Goal: Obtain resource: Download file/media

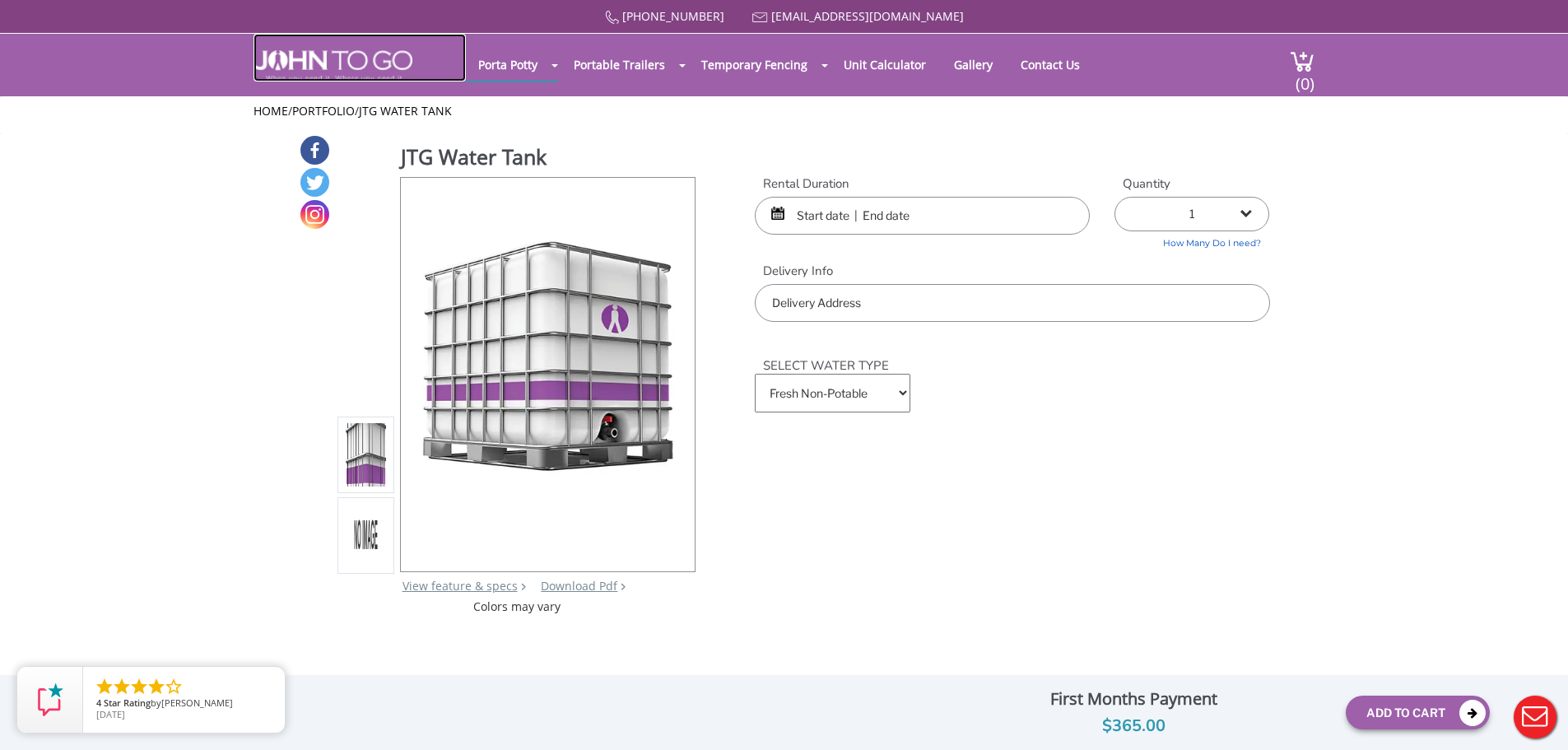
click at [391, 61] on img at bounding box center [332, 66] width 159 height 31
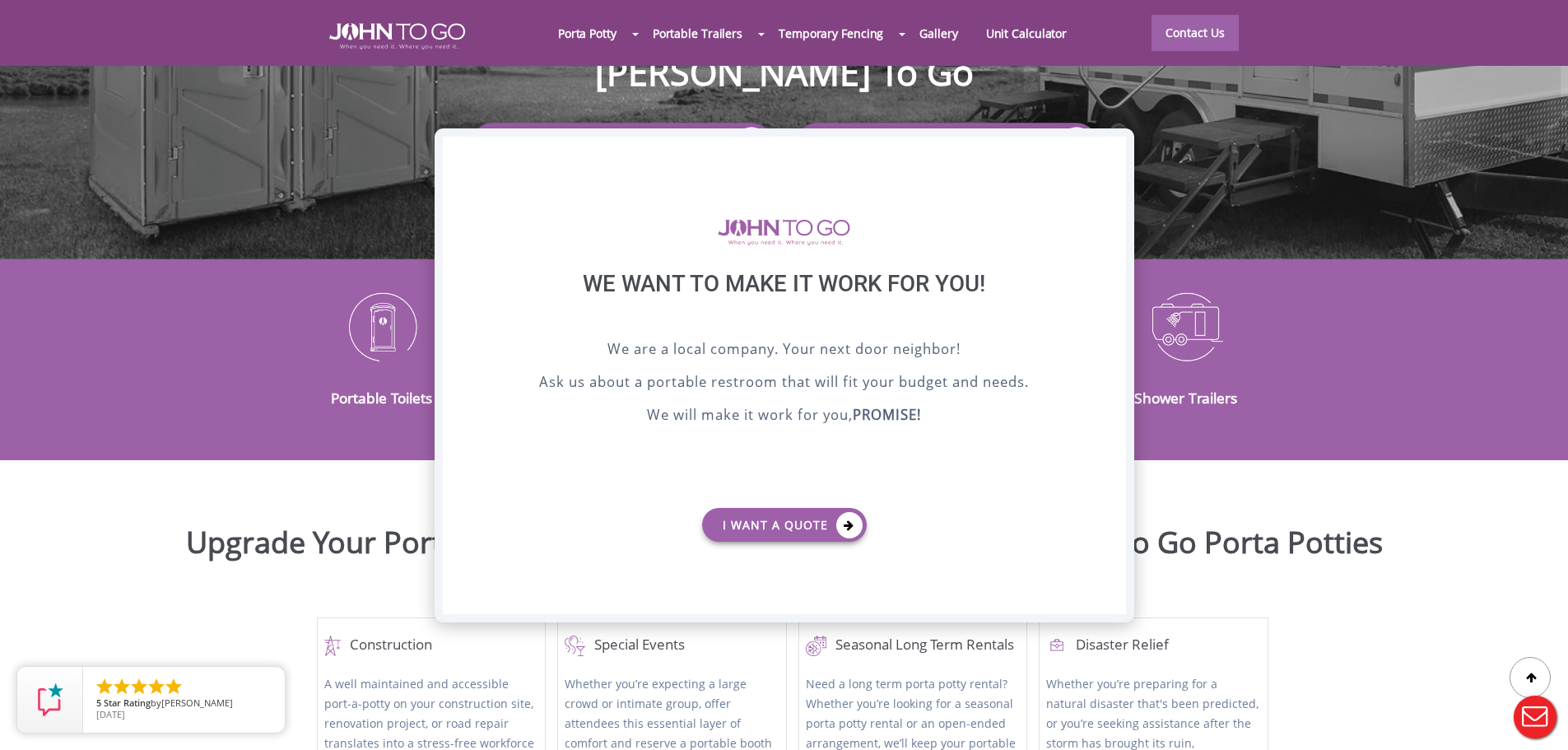
click at [1111, 150] on div "X" at bounding box center [1112, 150] width 25 height 28
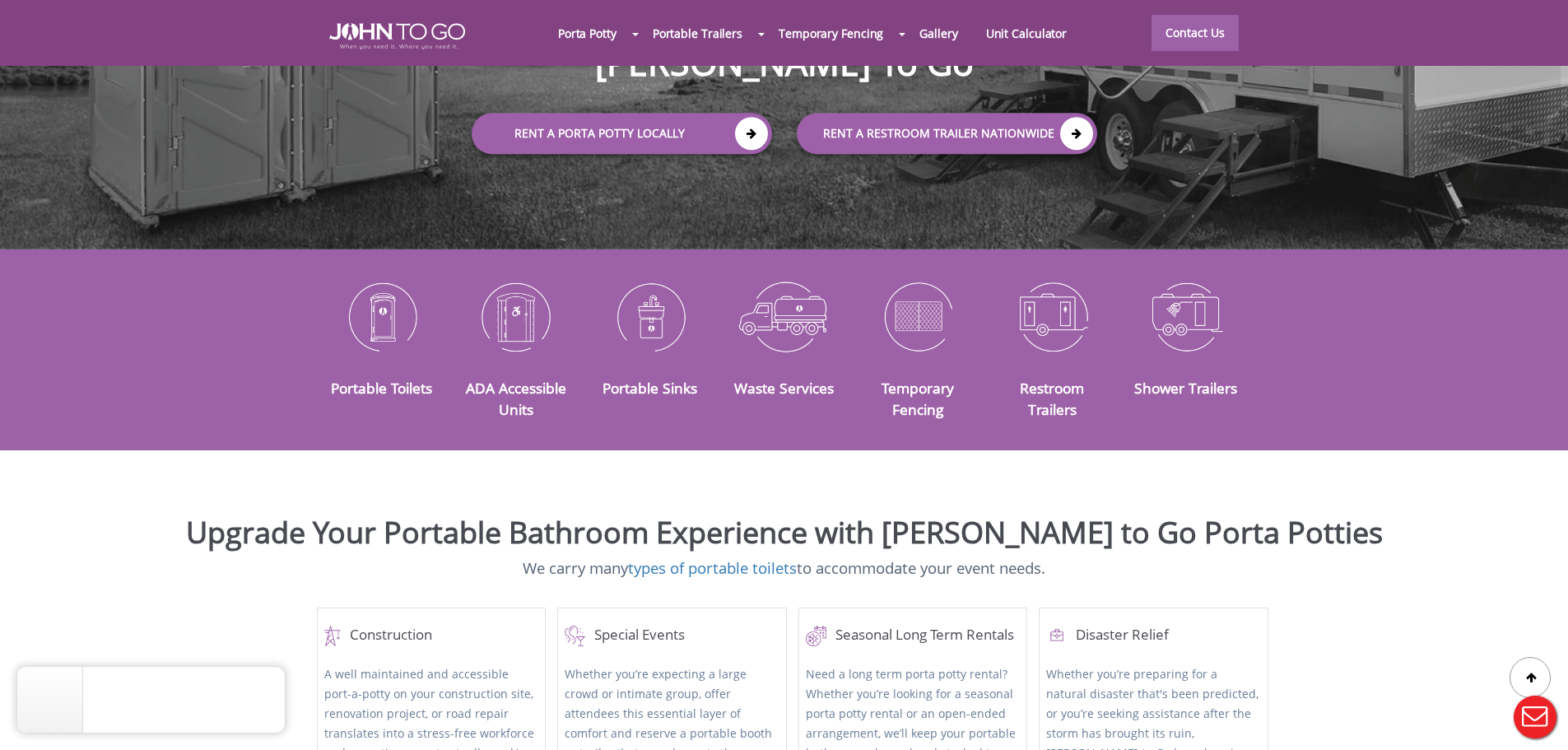
scroll to position [247, 0]
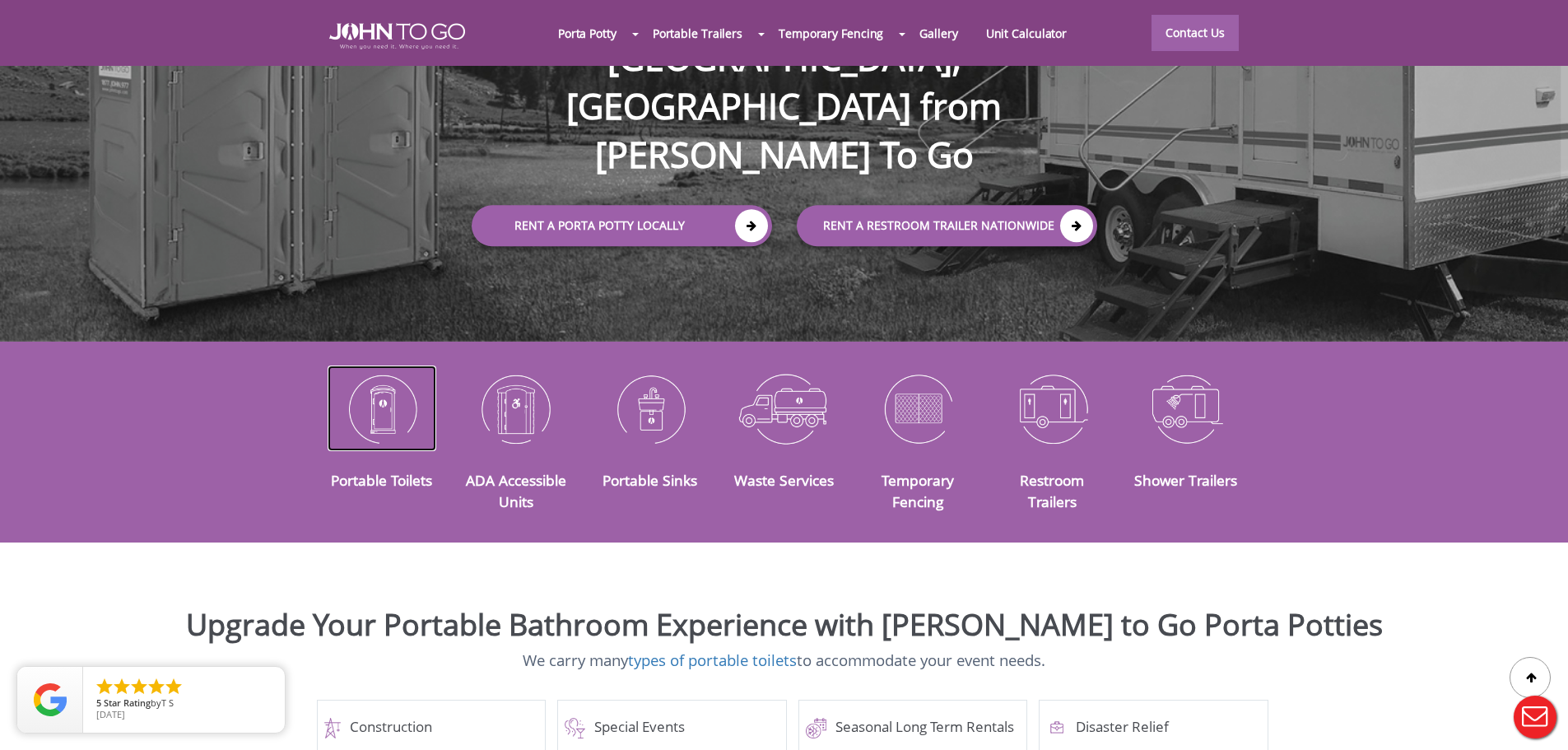
click at [382, 402] on img at bounding box center [383, 408] width 110 height 86
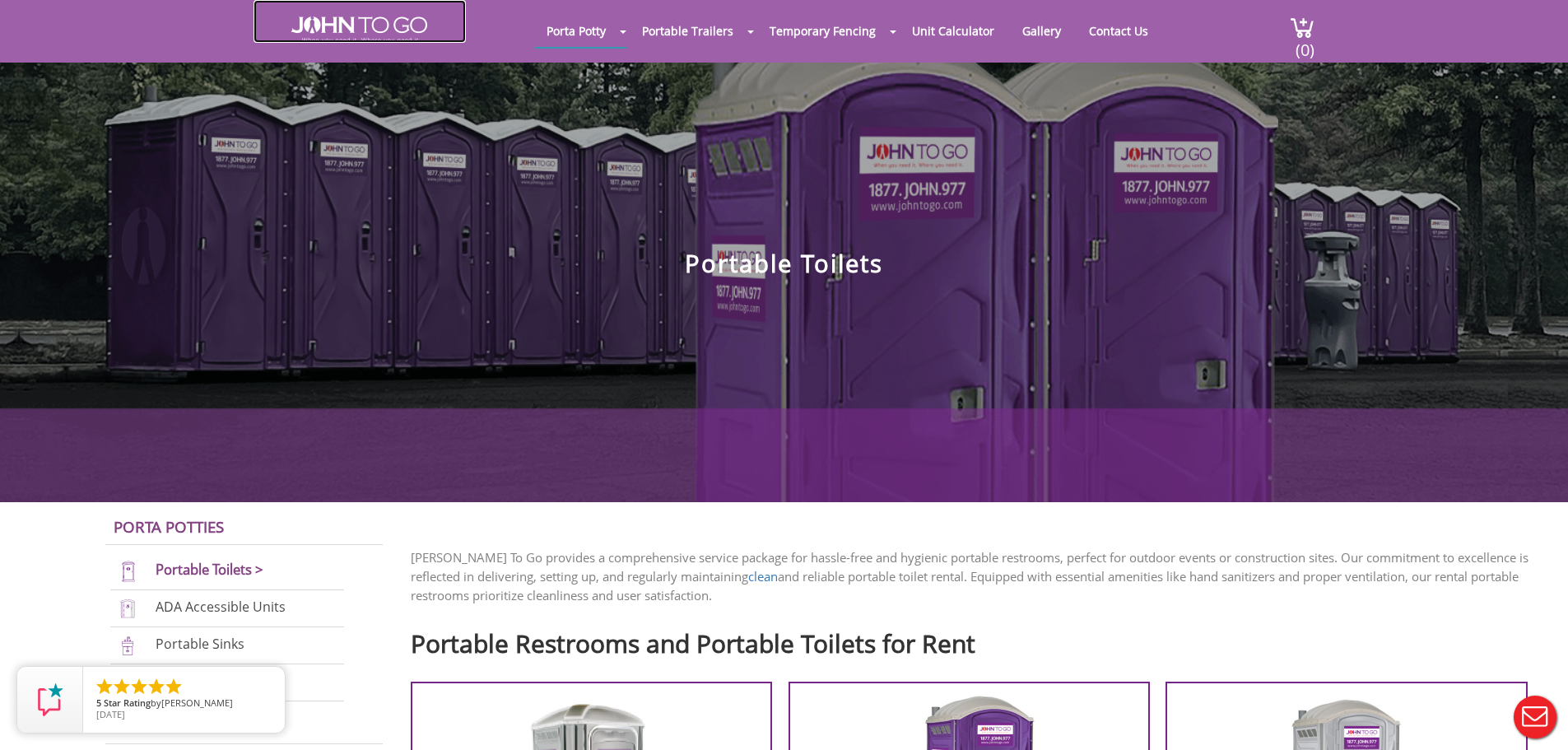
click at [368, 39] on img at bounding box center [359, 29] width 136 height 26
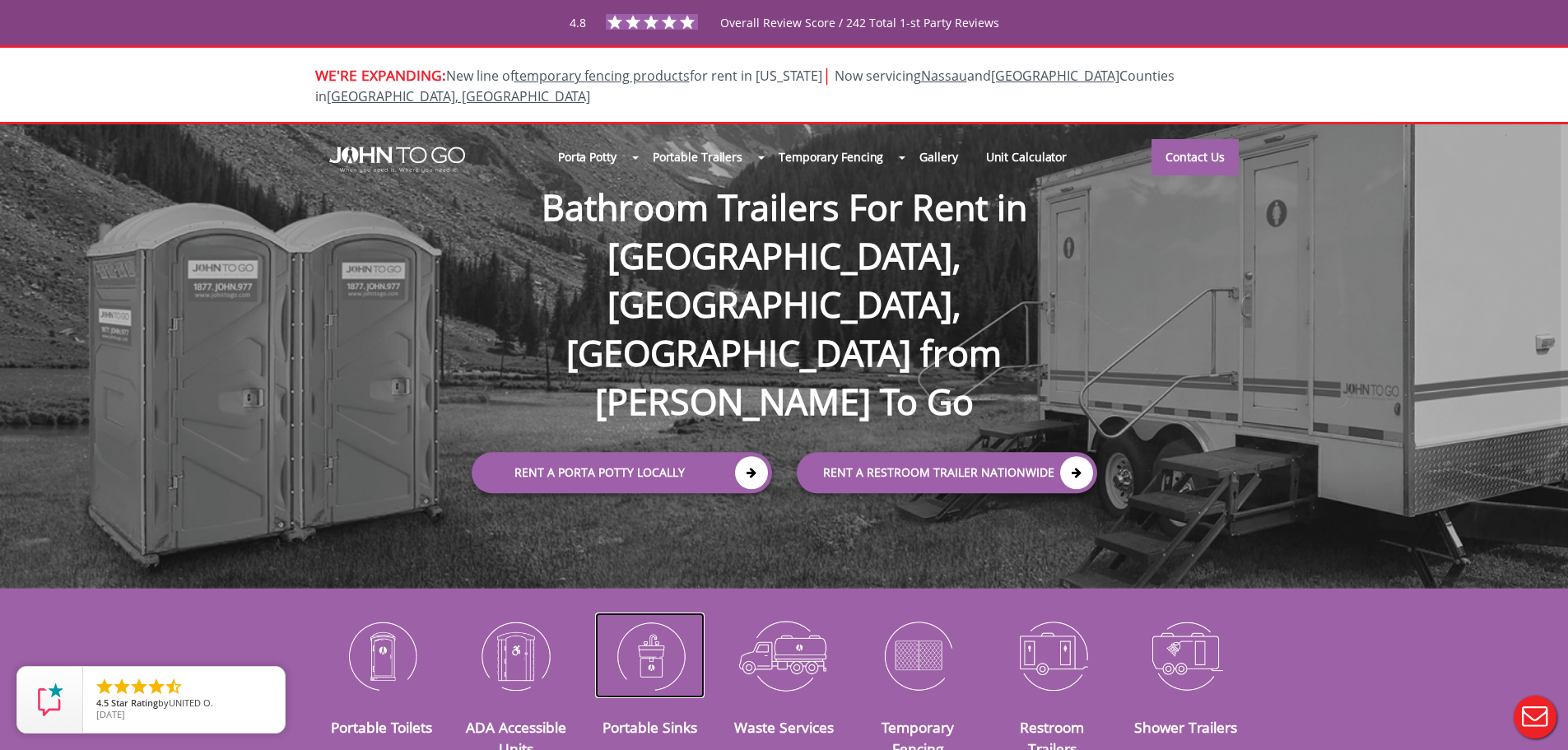
click at [673, 647] on img at bounding box center [651, 656] width 110 height 86
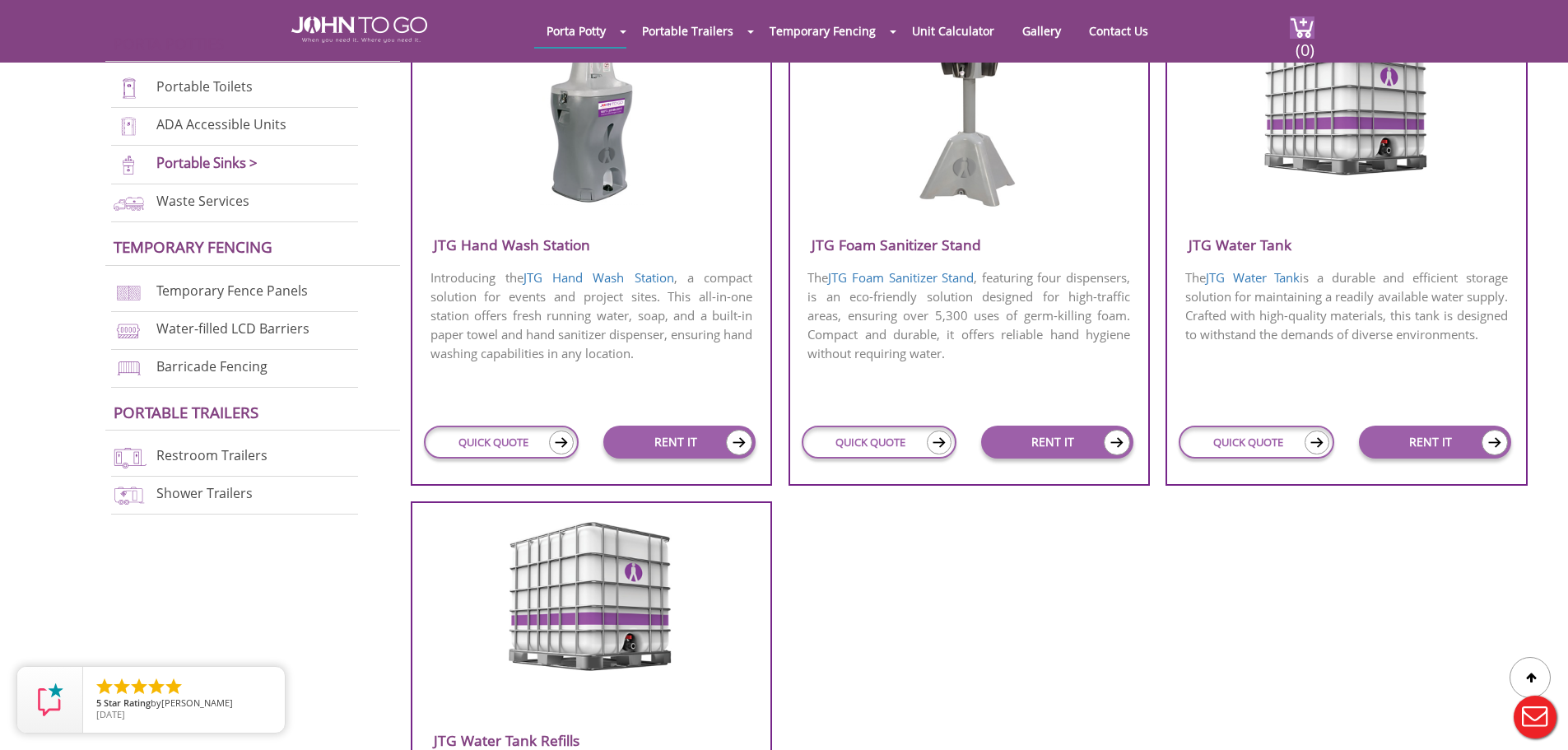
scroll to position [658, 0]
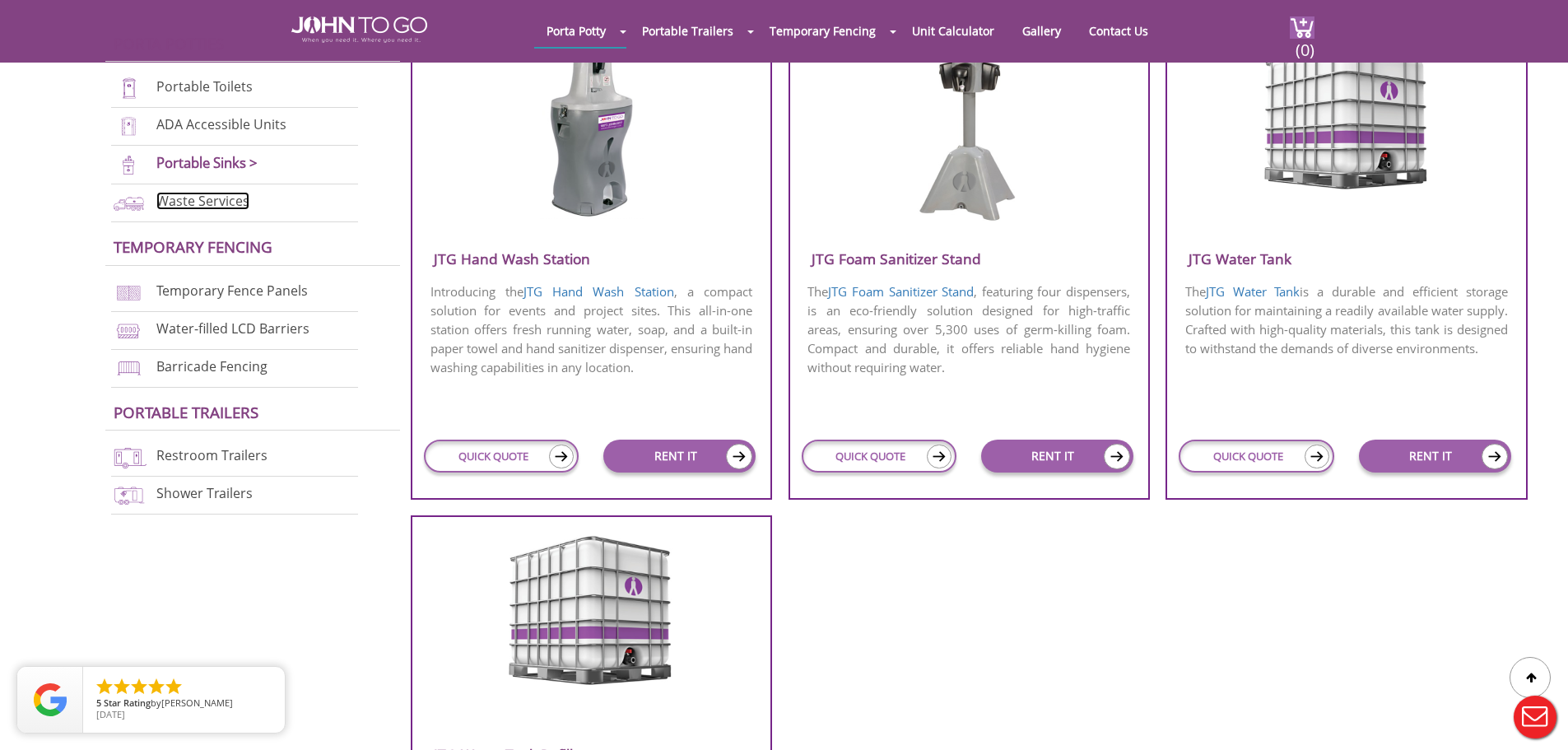
click at [202, 209] on link "Waste Services" at bounding box center [202, 201] width 93 height 18
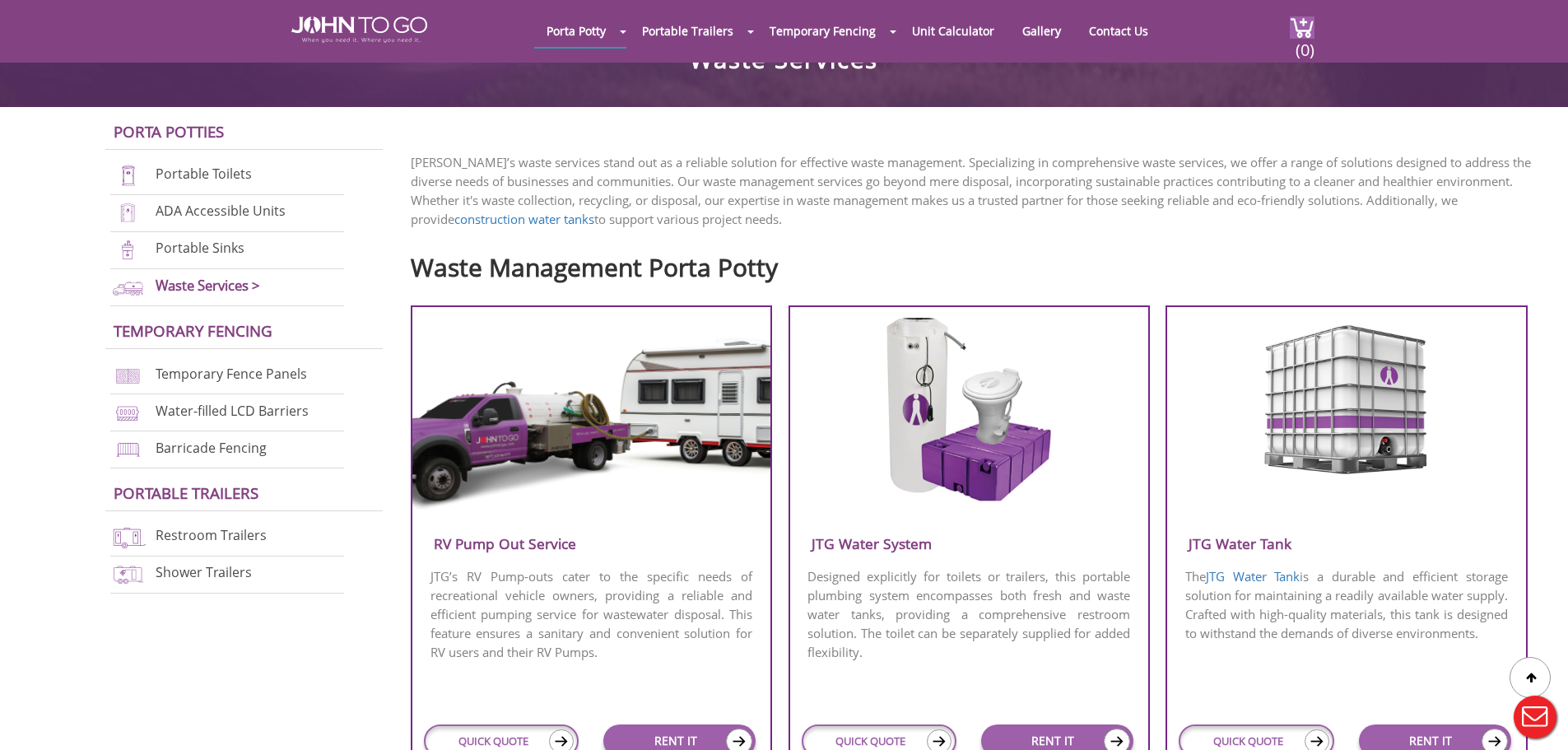
scroll to position [741, 0]
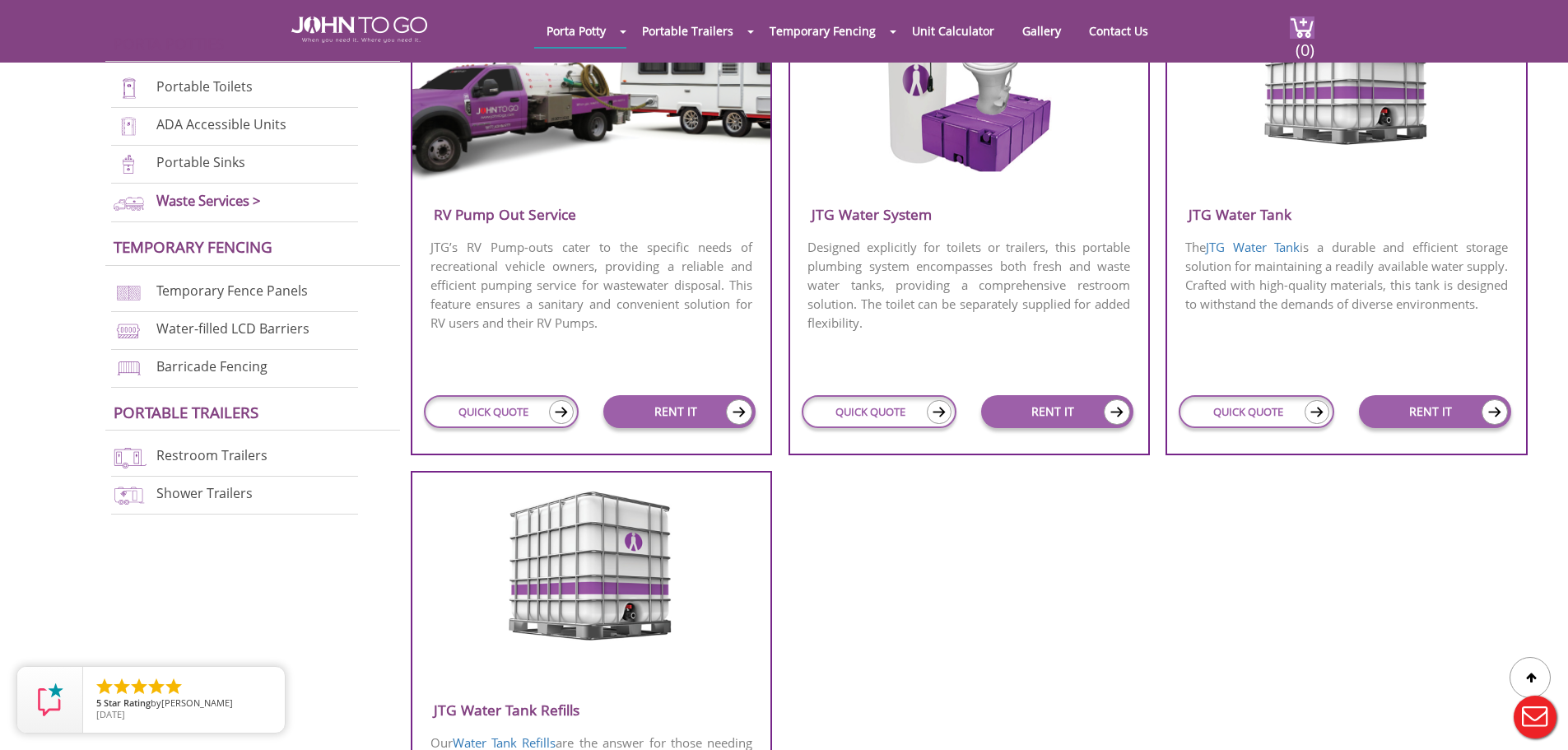
click at [1002, 308] on p "Designed explicitly for toilets or trailers, this portable plumbing system enco…" at bounding box center [970, 285] width 359 height 98
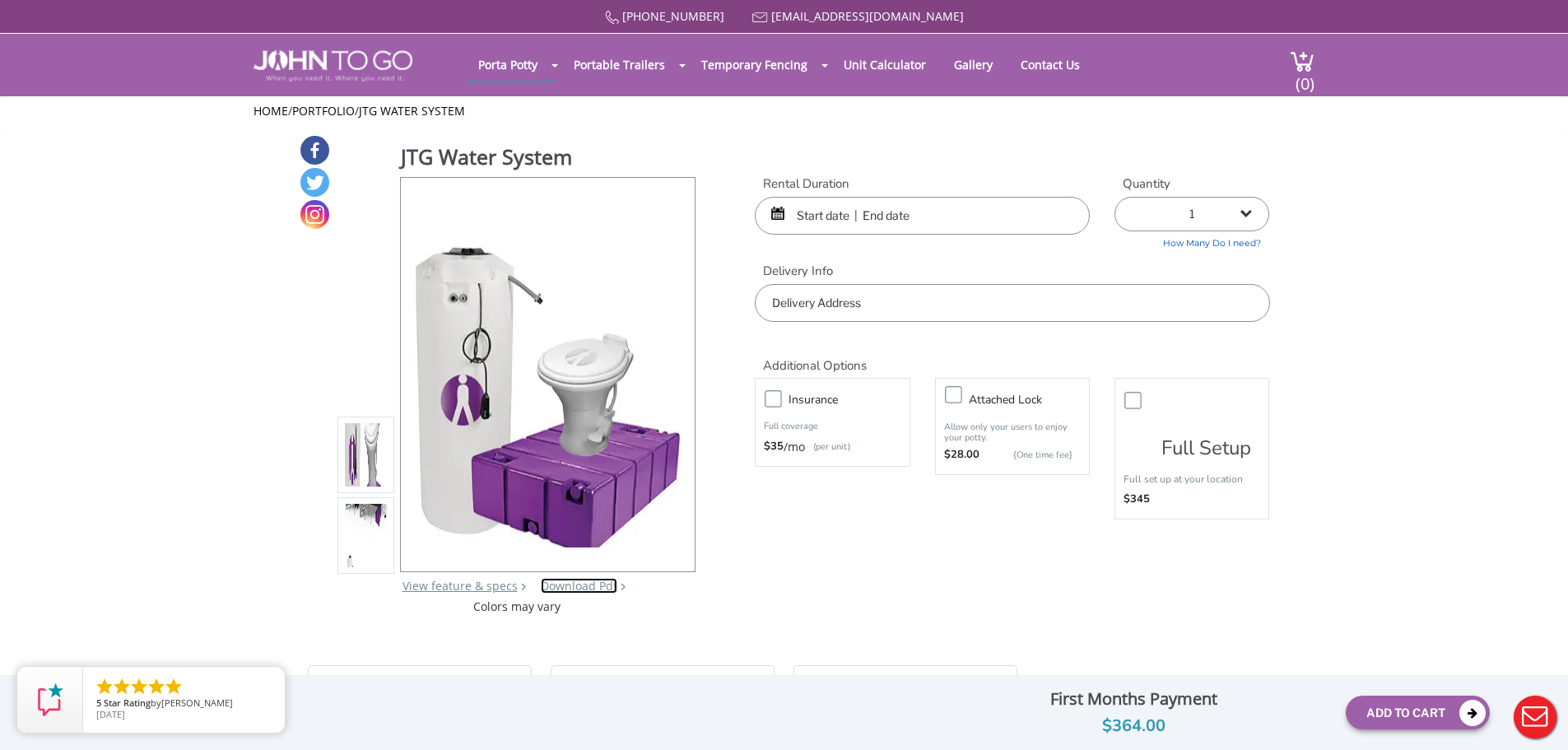
click at [578, 583] on link "Download Pdf" at bounding box center [578, 586] width 76 height 15
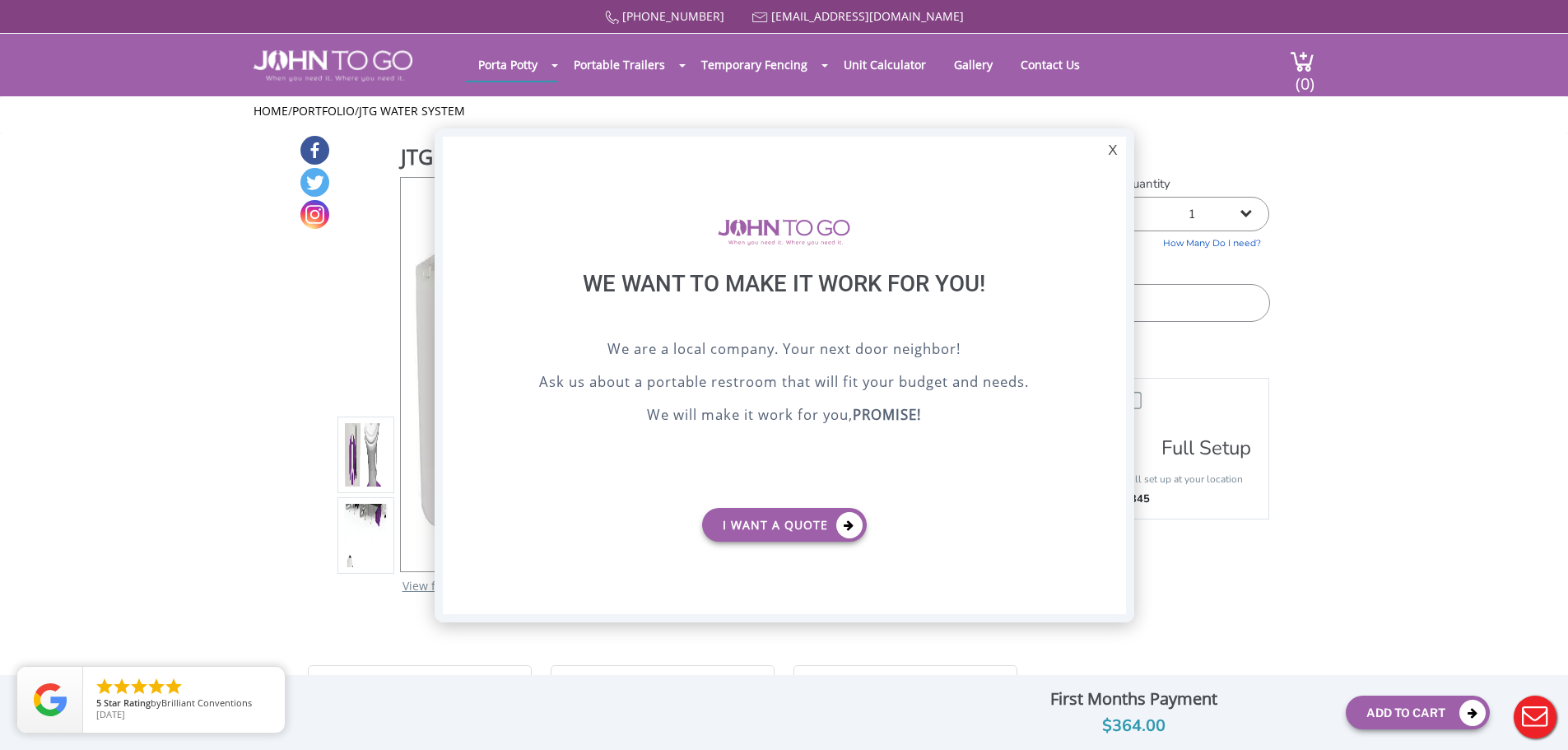
drag, startPoint x: 1115, startPoint y: 148, endPoint x: 752, endPoint y: 65, distance: 372.4
click at [1098, 141] on div "X We want to make it work for you! We are a local company. Your next door neigh…" at bounding box center [784, 375] width 700 height 495
drag, startPoint x: 1115, startPoint y: 147, endPoint x: 1117, endPoint y: 157, distance: 10.2
click at [1115, 147] on div "X" at bounding box center [1112, 150] width 25 height 28
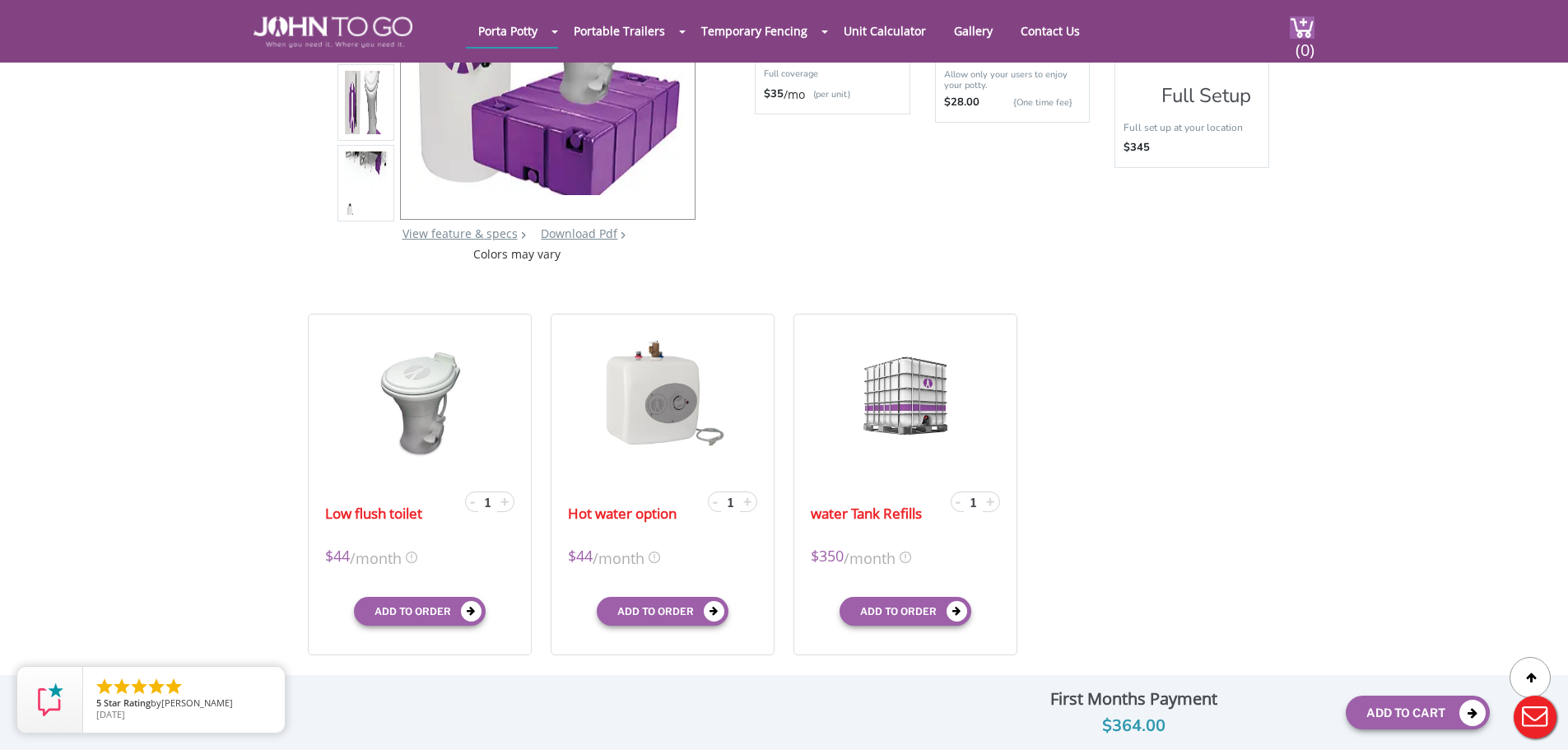
scroll to position [330, 0]
